Goal: Transaction & Acquisition: Subscribe to service/newsletter

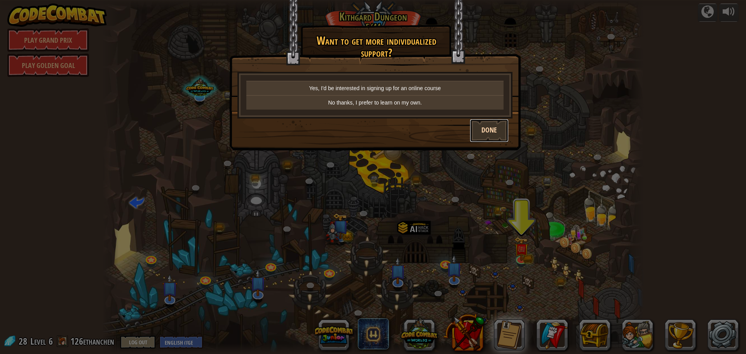
click at [488, 128] on button "Done" at bounding box center [489, 130] width 39 height 23
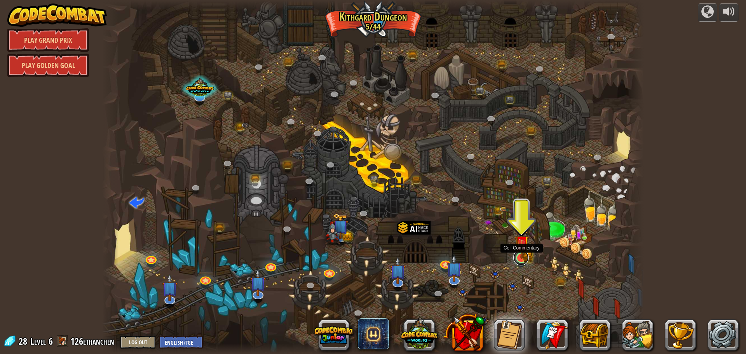
click at [524, 260] on link at bounding box center [522, 258] width 16 height 16
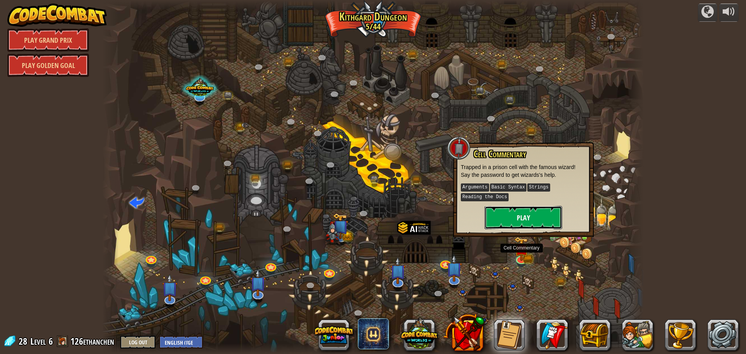
click at [507, 213] on button "Play" at bounding box center [524, 217] width 78 height 23
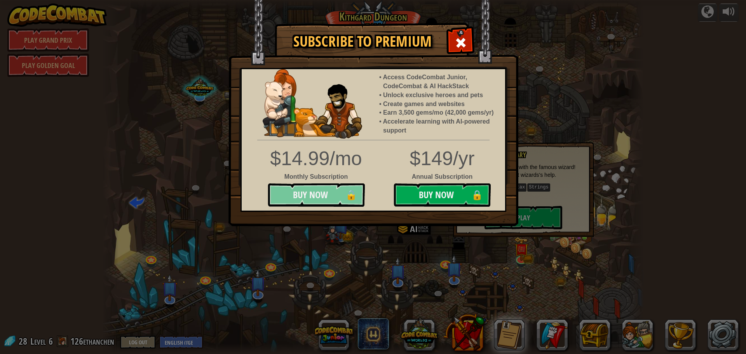
click at [340, 190] on button "Buy Now 🔒" at bounding box center [316, 194] width 97 height 23
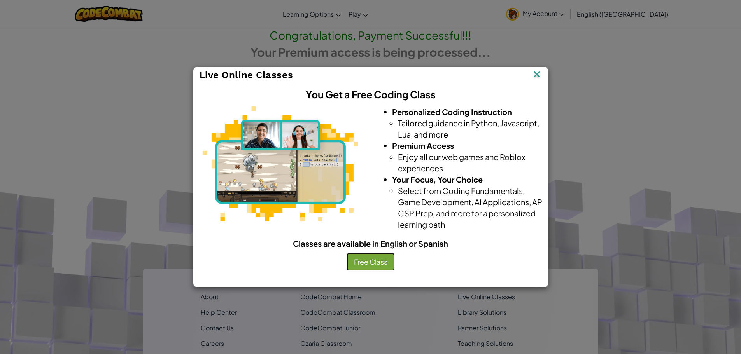
click at [374, 260] on button "Free Class" at bounding box center [370, 262] width 48 height 18
